Goal: Transaction & Acquisition: Purchase product/service

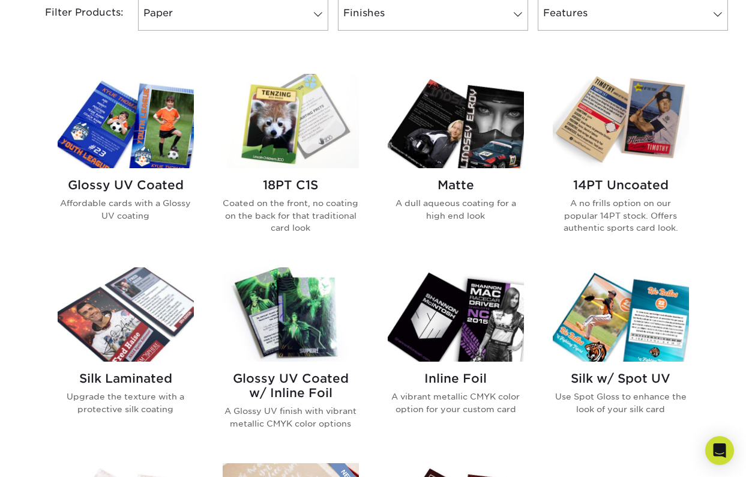
scroll to position [515, 0]
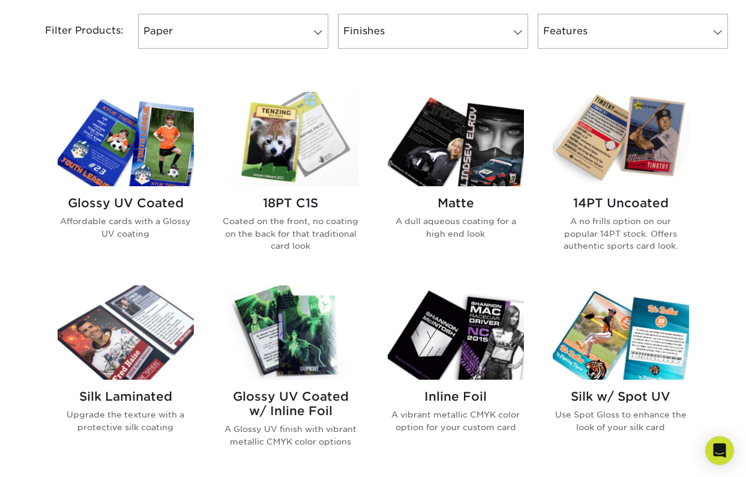
click at [259, 305] on img at bounding box center [291, 332] width 136 height 94
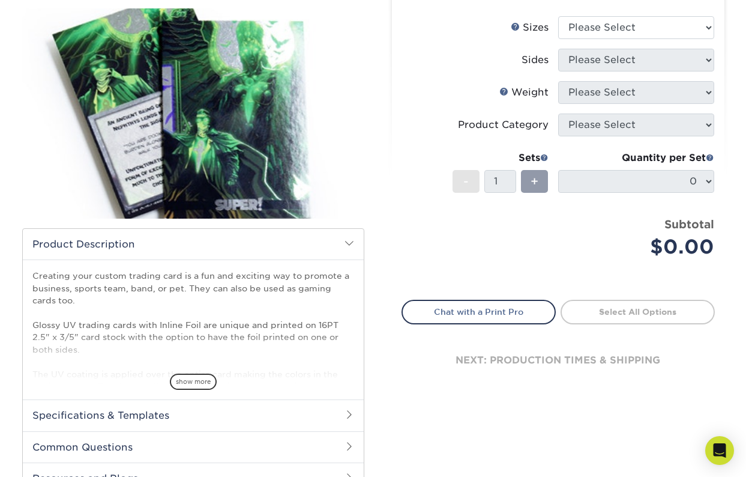
scroll to position [229, 0]
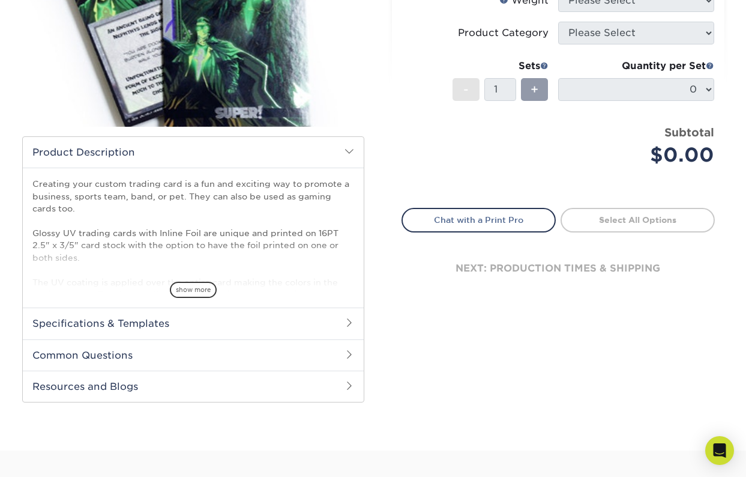
click at [198, 319] on h2 "Specifications & Templates" at bounding box center [193, 322] width 341 height 31
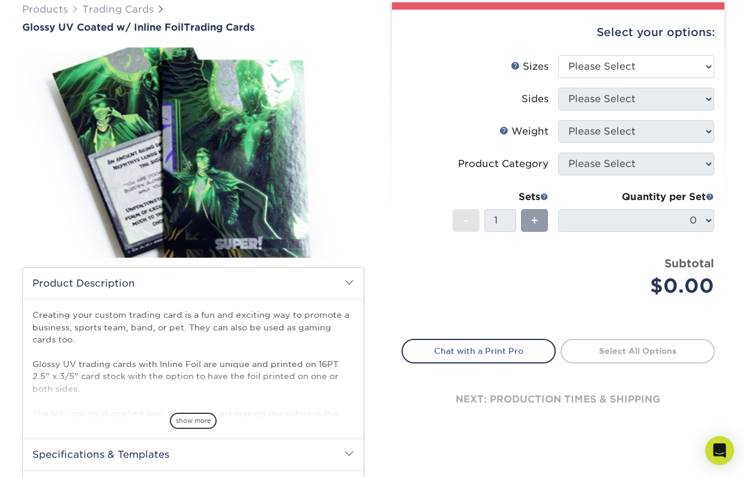
scroll to position [28, 0]
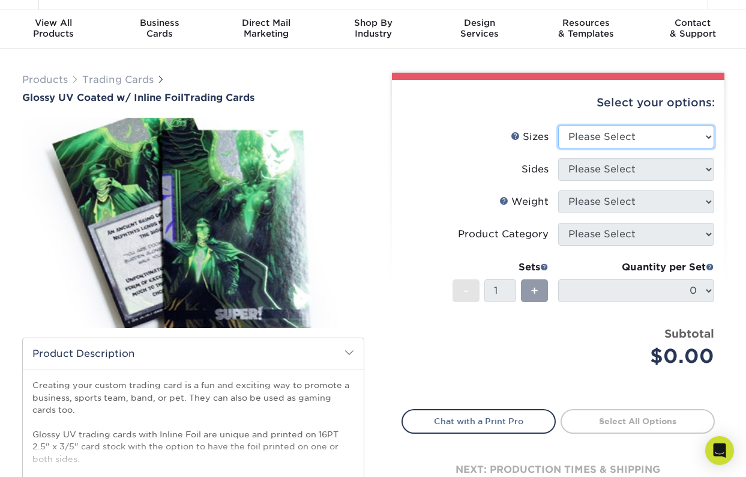
click at [639, 140] on select "Please Select 2.5" x 3.5"" at bounding box center [636, 136] width 156 height 23
select select "2.50x3.50"
click at [558, 125] on select "Please Select 2.5" x 3.5"" at bounding box center [636, 136] width 156 height 23
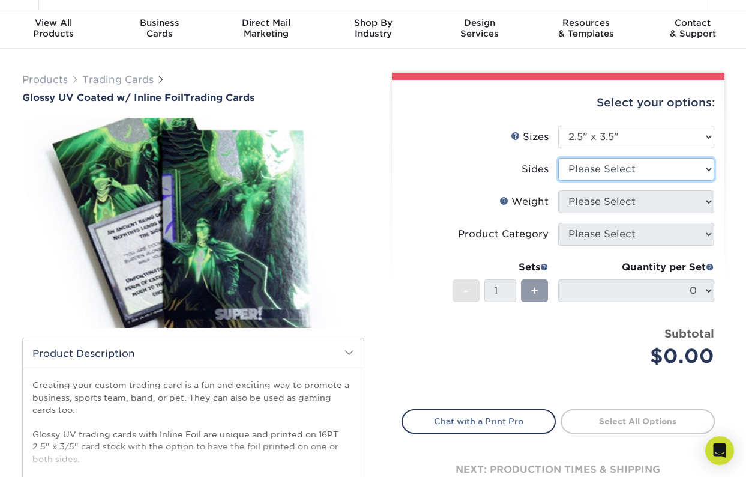
click at [642, 167] on select "Please Select Print Both Sides - Foil Back Only Print Both Sides - Foil Both Si…" at bounding box center [636, 169] width 156 height 23
select select "2ba18f74-0f96-487e-8b6e-985b404b3305"
click at [558, 158] on select "Please Select Print Both Sides - Foil Back Only Print Both Sides - Foil Both Si…" at bounding box center [636, 169] width 156 height 23
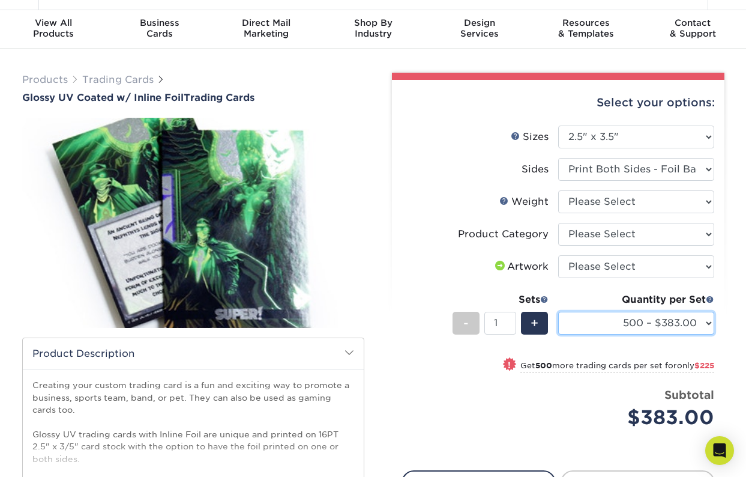
click at [656, 320] on select "500 – $383.00 1000 – $608.00 2500 – $883.00 5000 – $1252.00" at bounding box center [636, 323] width 156 height 23
click at [546, 298] on span at bounding box center [544, 299] width 8 height 8
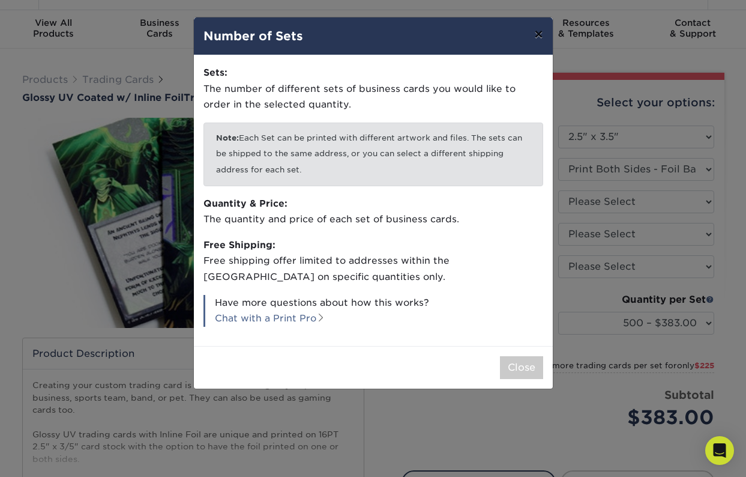
click at [543, 35] on button "×" at bounding box center [539, 34] width 28 height 34
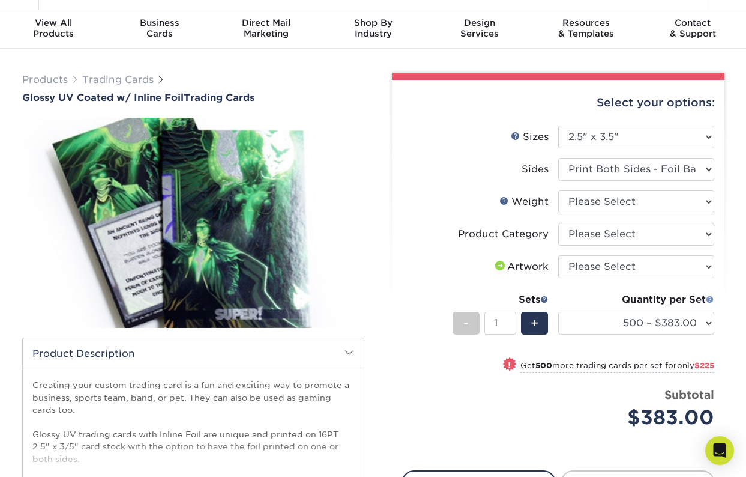
click at [707, 300] on span at bounding box center [710, 299] width 8 height 8
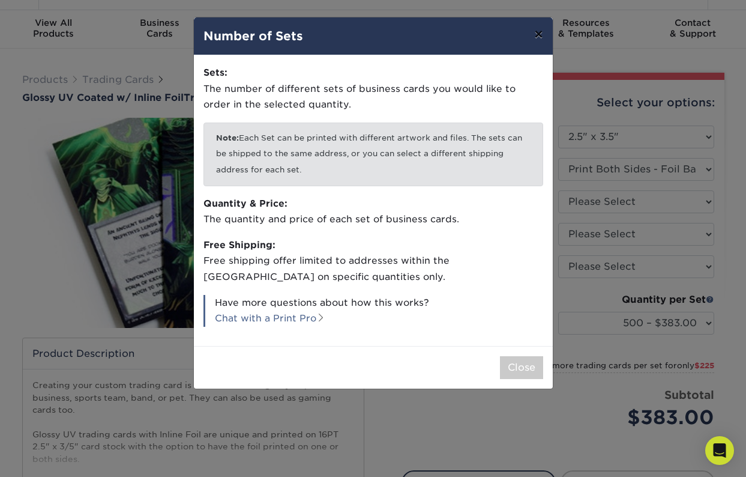
click at [544, 31] on button "×" at bounding box center [539, 34] width 28 height 34
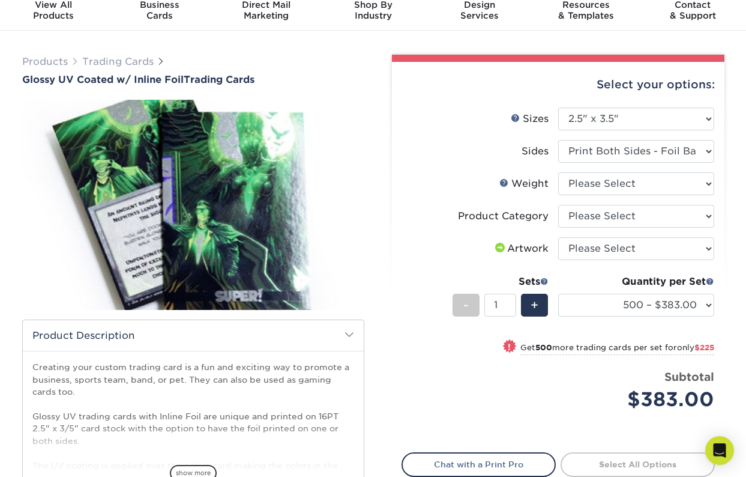
scroll to position [54, 0]
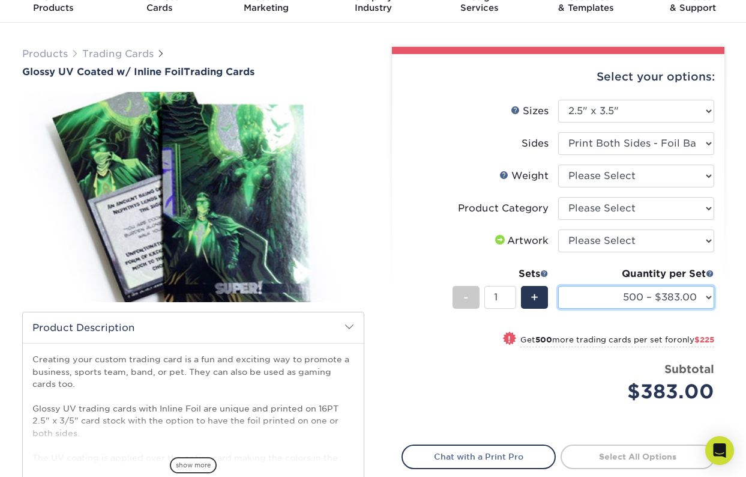
click at [671, 300] on select "500 – $383.00 1000 – $608.00 2500 – $883.00 5000 – $1252.00" at bounding box center [636, 297] width 156 height 23
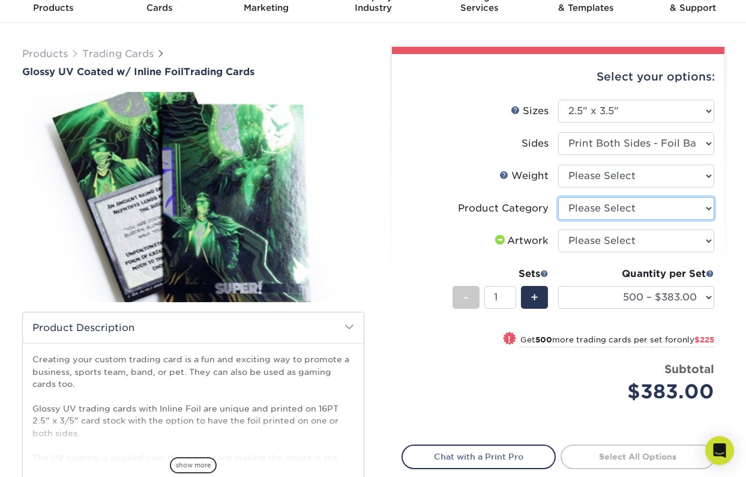
click at [609, 214] on select "Please Select Trading Cards" at bounding box center [636, 208] width 156 height 23
select select "c2f9bce9-36c2-409d-b101-c29d9d031e18"
click at [558, 197] on select "Please Select Trading Cards" at bounding box center [636, 208] width 156 height 23
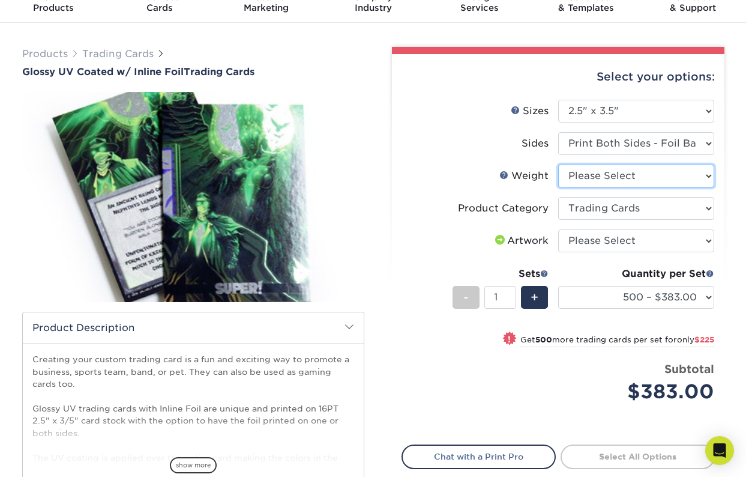
click at [620, 173] on select "Please Select 16PT" at bounding box center [636, 175] width 156 height 23
select select "16PT"
click at [558, 164] on select "Please Select 16PT" at bounding box center [636, 175] width 156 height 23
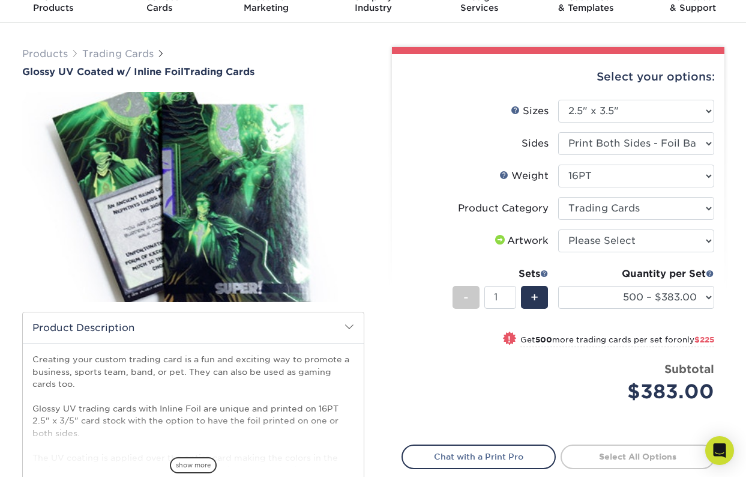
click at [612, 235] on form "Sizes Help Sizes Please Select 2.5" x 3.5" Sides Please Select 16PT - 1" at bounding box center [558, 265] width 313 height 331
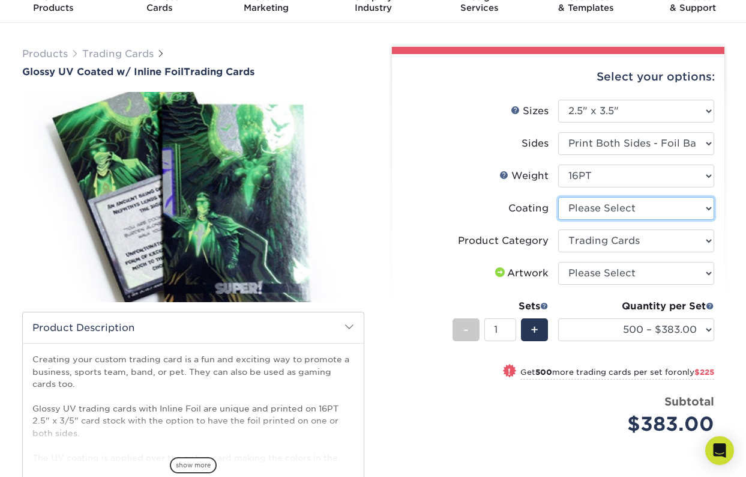
click at [609, 211] on select at bounding box center [636, 208] width 156 height 23
select select "ae367451-b2b8-45df-a344-0f05b6a12993"
click at [558, 197] on select at bounding box center [636, 208] width 156 height 23
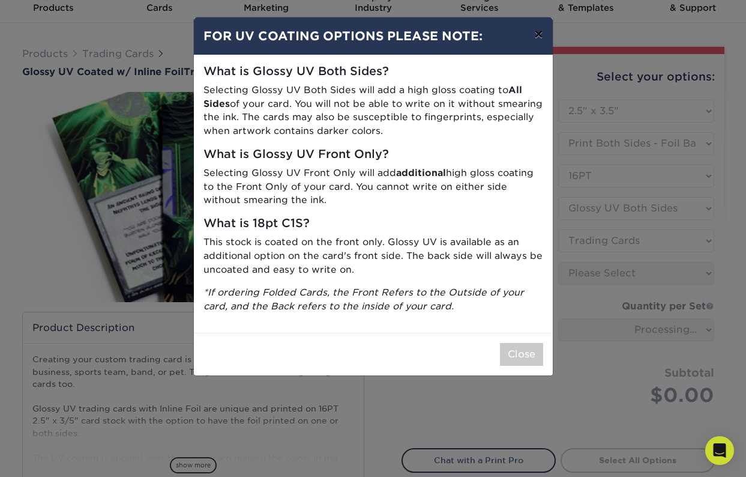
click at [538, 31] on button "×" at bounding box center [539, 34] width 28 height 34
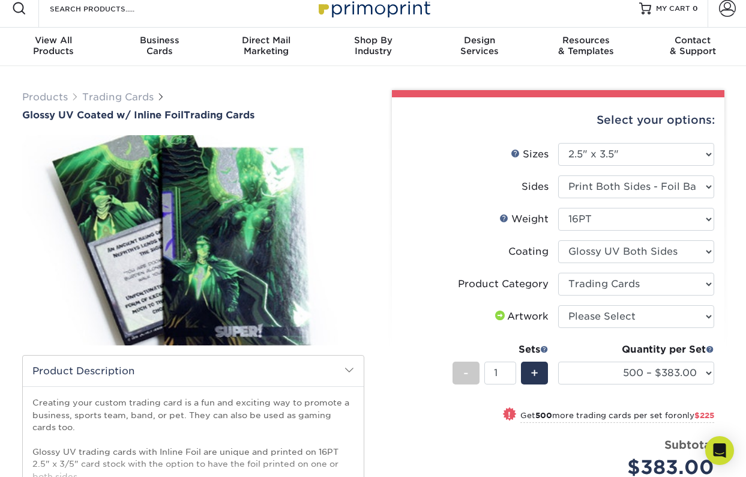
scroll to position [0, 0]
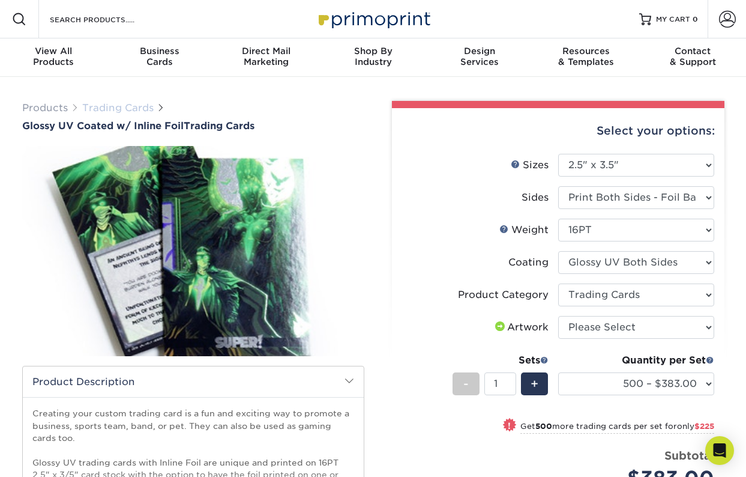
click at [127, 107] on link "Trading Cards" at bounding box center [117, 107] width 71 height 11
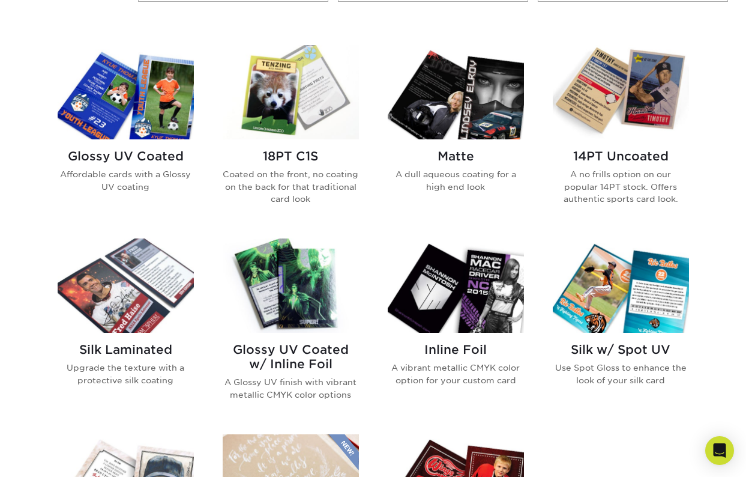
scroll to position [555, 0]
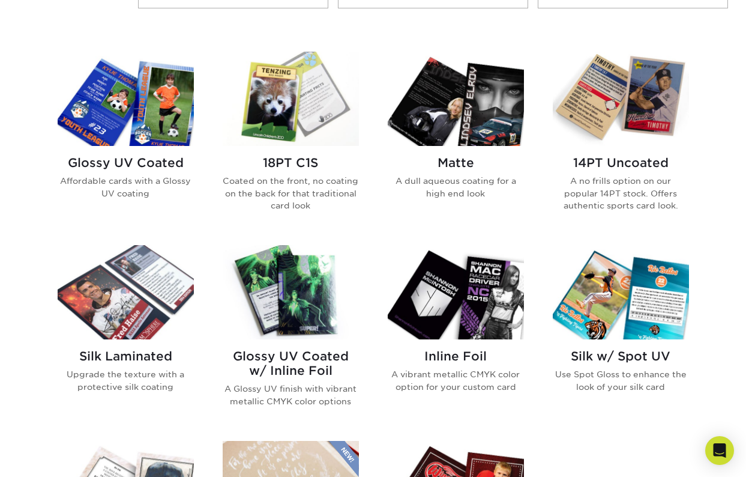
click at [433, 316] on img at bounding box center [456, 292] width 136 height 94
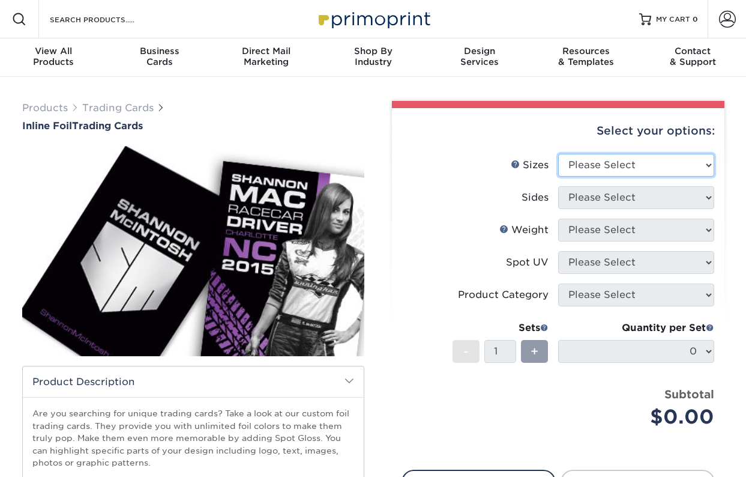
click at [621, 167] on select "Please Select 2.5" x 3.5"" at bounding box center [636, 165] width 156 height 23
select select "2.50x3.50"
click at [558, 154] on select "Please Select 2.5" x 3.5"" at bounding box center [636, 165] width 156 height 23
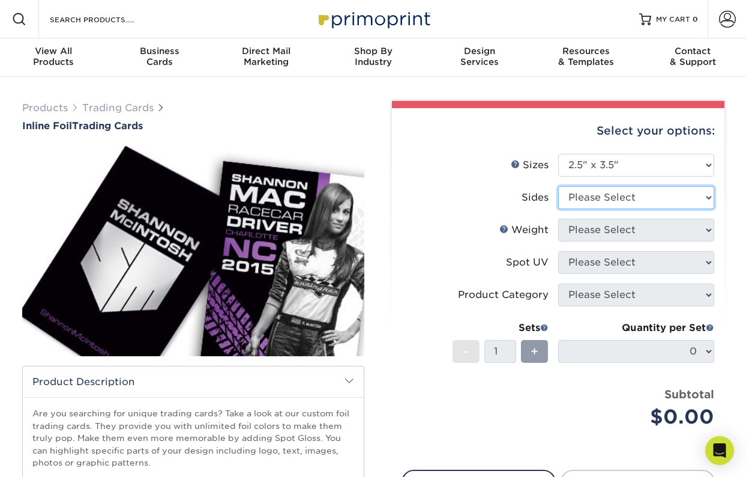
click at [620, 194] on select "Please Select Print Both Sides - Foil Back Only Print Both Sides - Foil Both Si…" at bounding box center [636, 197] width 156 height 23
select select "2ba18f74-0f96-487e-8b6e-985b404b3305"
click at [558, 186] on select "Please Select Print Both Sides - Foil Back Only Print Both Sides - Foil Both Si…" at bounding box center [636, 197] width 156 height 23
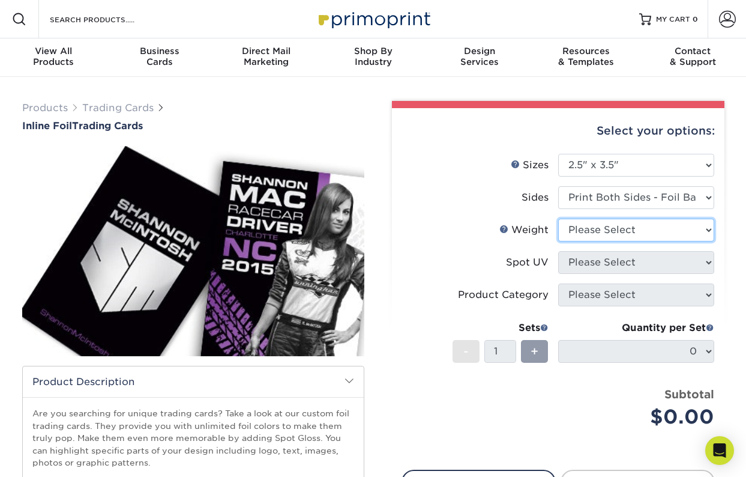
click at [615, 232] on select "Please Select 16PT" at bounding box center [636, 230] width 156 height 23
select select "16PT"
click at [558, 219] on select "Please Select 16PT" at bounding box center [636, 230] width 156 height 23
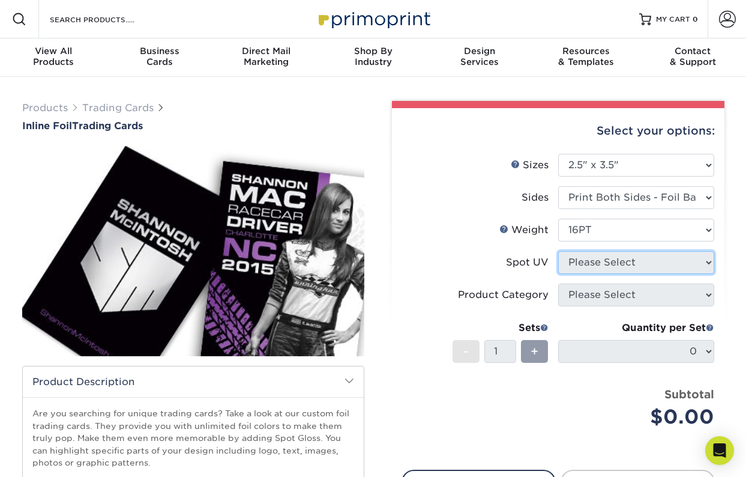
click at [613, 259] on select "Please Select No Spot UV Front and Back (Both Sides) Front Only Back Only" at bounding box center [636, 262] width 156 height 23
select select "3"
click at [558, 251] on select "Please Select No Spot UV Front and Back (Both Sides) Front Only Back Only" at bounding box center [636, 262] width 156 height 23
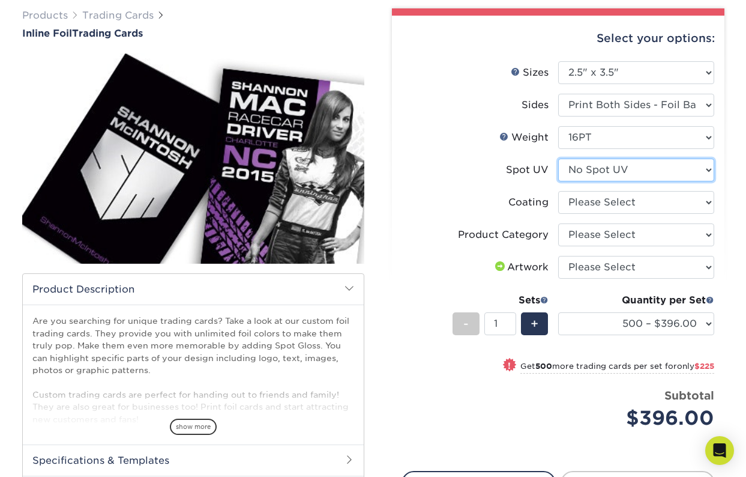
scroll to position [93, 0]
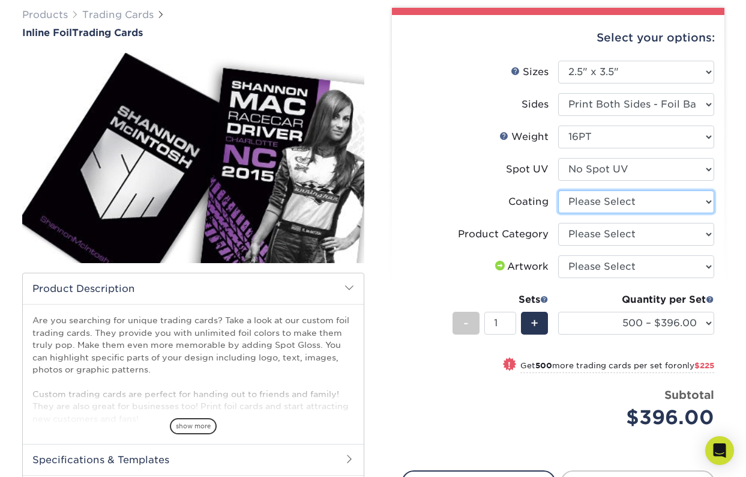
click at [634, 209] on select at bounding box center [636, 201] width 156 height 23
select select "3e7618de-abca-4bda-9f97-8b9129e913d8"
click at [558, 190] on select at bounding box center [636, 201] width 156 height 23
click at [0, 0] on div at bounding box center [0, 0] width 0 height 0
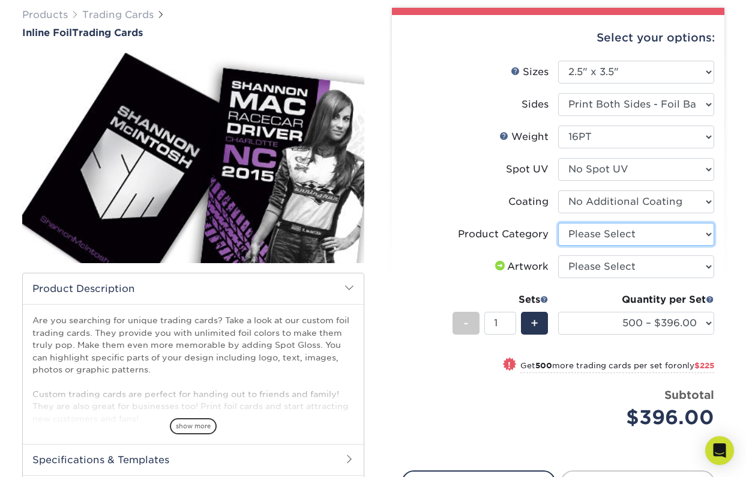
click at [632, 235] on select "Please Select Trading Cards" at bounding box center [636, 234] width 156 height 23
select select "c2f9bce9-36c2-409d-b101-c29d9d031e18"
click at [558, 223] on select "Please Select Trading Cards" at bounding box center [636, 234] width 156 height 23
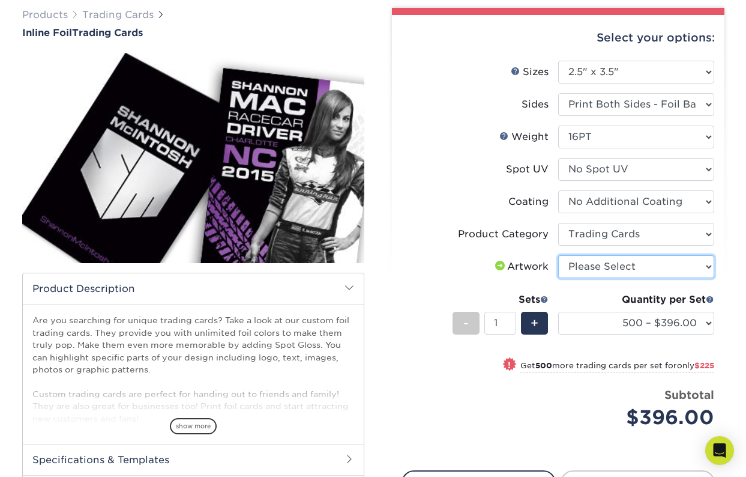
click at [636, 267] on select "Please Select I will upload files I need a design - $100" at bounding box center [636, 266] width 156 height 23
click at [584, 271] on select "Please Select I will upload files I need a design - $100" at bounding box center [636, 266] width 156 height 23
select select "upload"
click at [558, 255] on select "Please Select I will upload files I need a design - $100" at bounding box center [636, 266] width 156 height 23
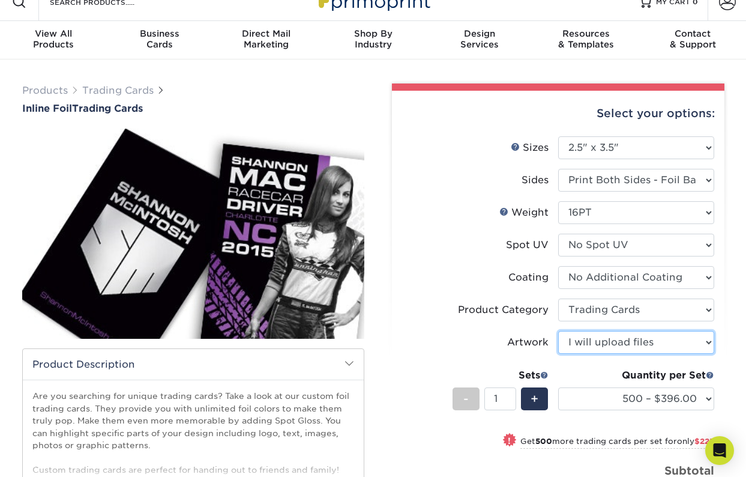
scroll to position [0, 0]
